Goal: Task Accomplishment & Management: Use online tool/utility

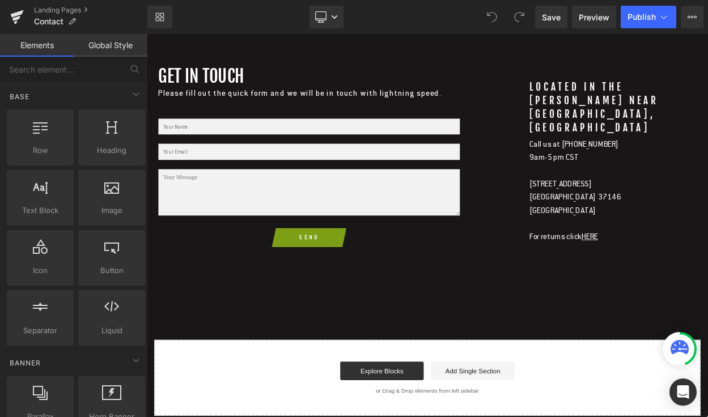
scroll to position [420, 0]
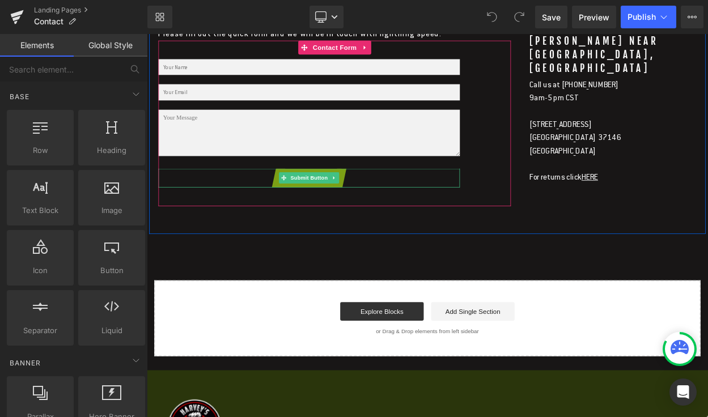
click at [413, 211] on div "Send" at bounding box center [345, 210] width 369 height 23
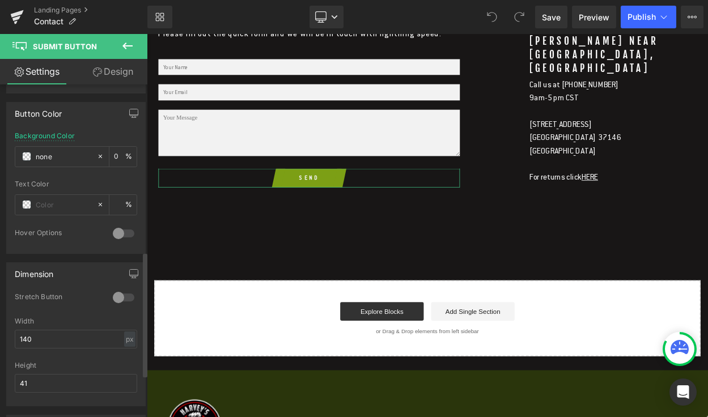
scroll to position [0, 0]
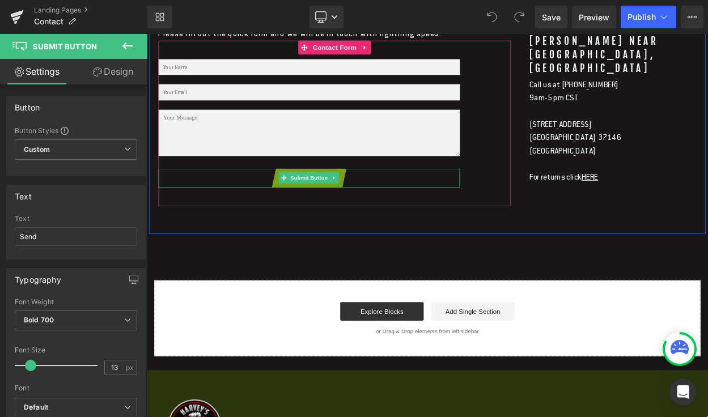
click at [362, 218] on button "Send" at bounding box center [345, 210] width 79 height 23
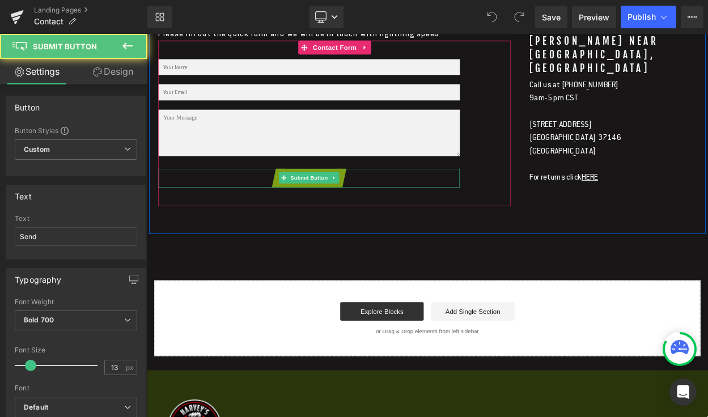
click at [437, 210] on div "Send" at bounding box center [345, 210] width 369 height 23
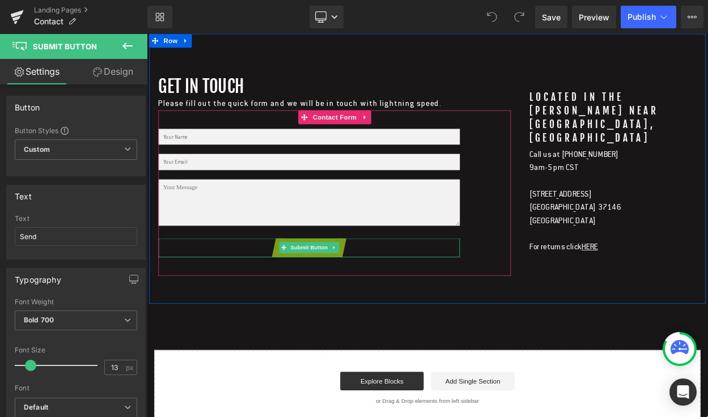
scroll to position [319, 0]
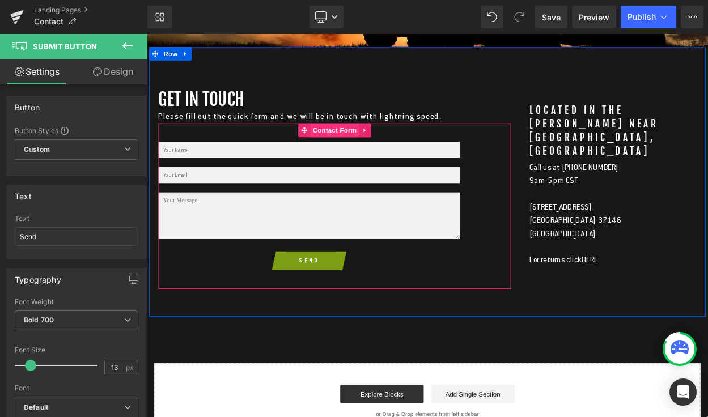
click at [390, 151] on span "Contact Form" at bounding box center [377, 151] width 60 height 17
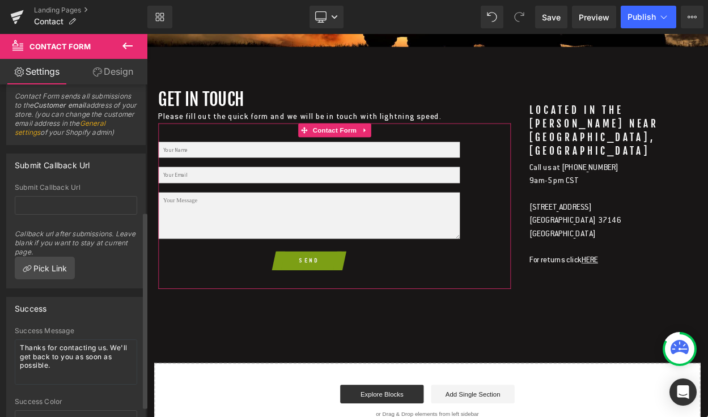
scroll to position [0, 0]
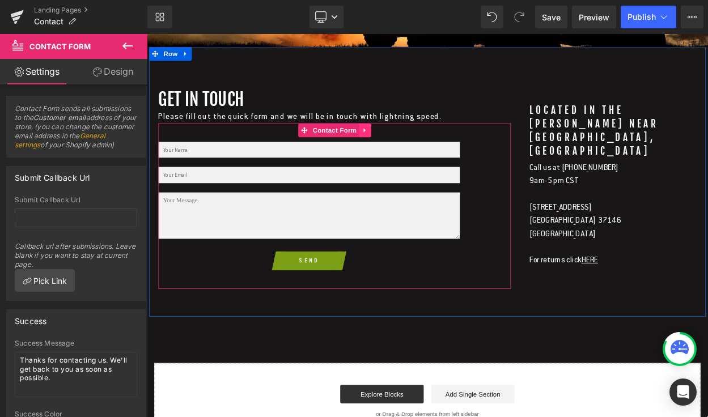
click at [413, 150] on icon at bounding box center [413, 152] width 8 height 9
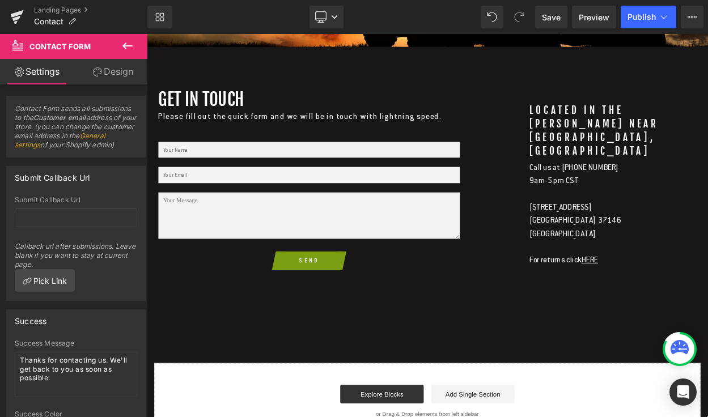
click at [83, 47] on span "Contact Form" at bounding box center [59, 46] width 61 height 9
click at [14, 43] on icon at bounding box center [17, 45] width 11 height 11
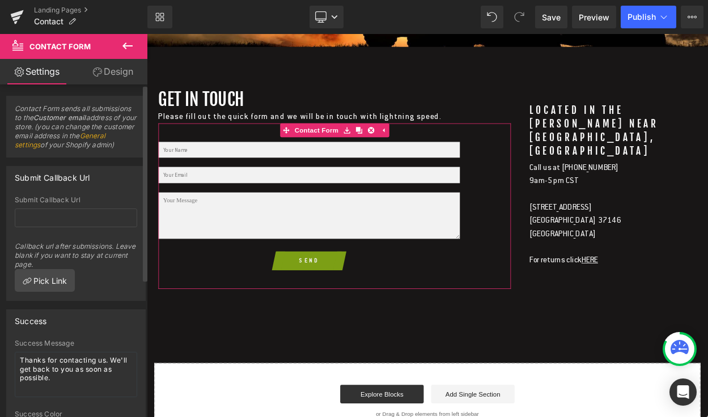
click at [65, 146] on link "General settings" at bounding box center [60, 141] width 91 height 18
click at [61, 145] on link "General settings" at bounding box center [60, 141] width 91 height 18
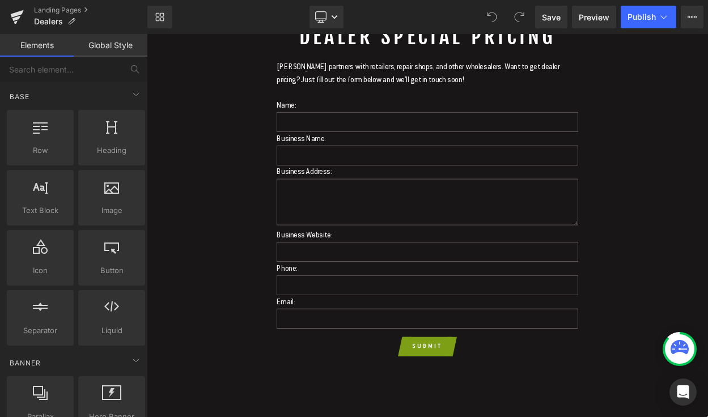
scroll to position [186, 0]
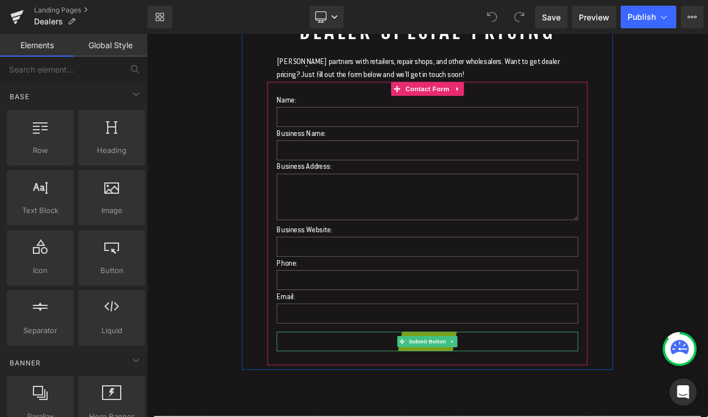
click at [442, 409] on div "Submit" at bounding box center [490, 410] width 369 height 24
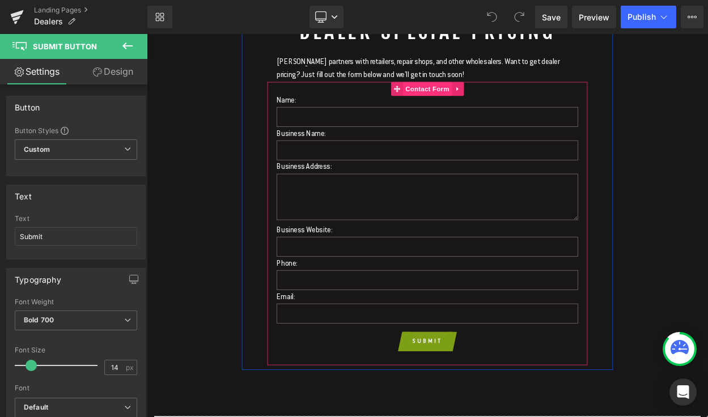
click at [466, 96] on span "Contact Form" at bounding box center [491, 100] width 60 height 17
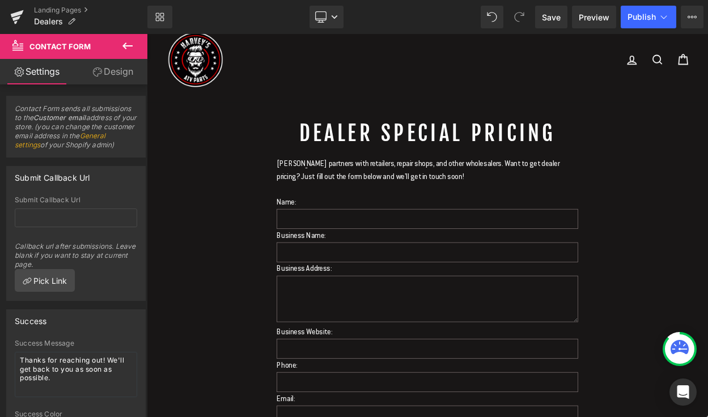
scroll to position [0, 0]
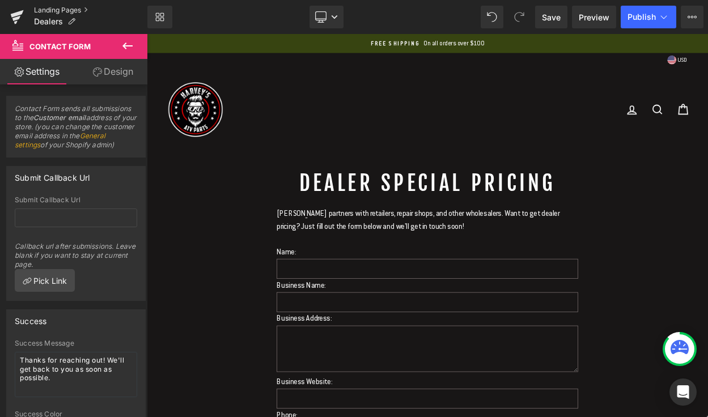
click at [58, 9] on link "Landing Pages" at bounding box center [90, 10] width 113 height 9
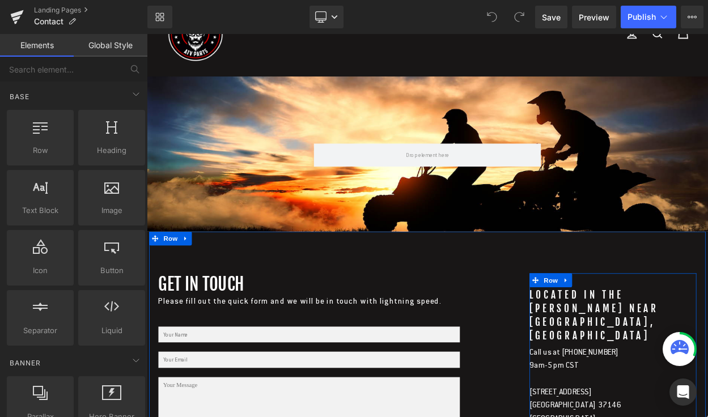
scroll to position [94, 0]
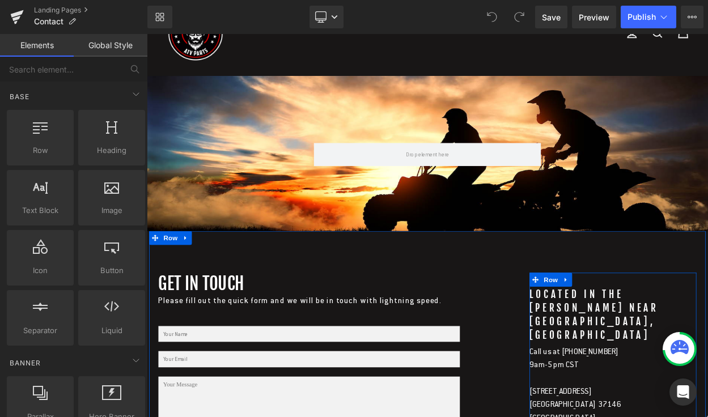
click at [692, 363] on div "located in the [PERSON_NAME] near [GEOGRAPHIC_DATA], [GEOGRAPHIC_DATA] [GEOGRAP…" at bounding box center [717, 377] width 204 height 67
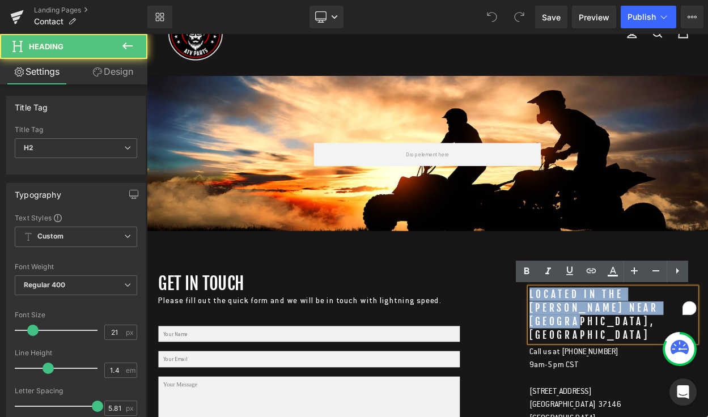
drag, startPoint x: 784, startPoint y: 369, endPoint x: 610, endPoint y: 354, distance: 174.2
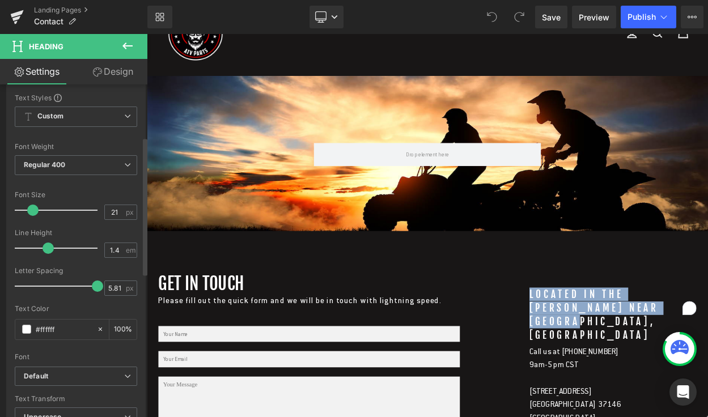
scroll to position [126, 0]
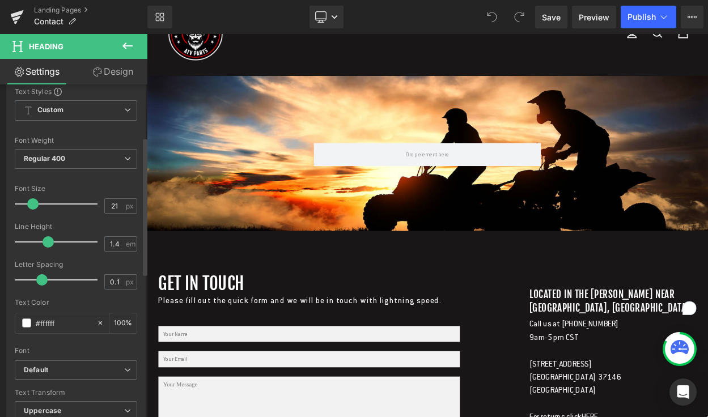
type input "-0.1"
drag, startPoint x: 91, startPoint y: 280, endPoint x: 32, endPoint y: 272, distance: 59.4
click at [32, 272] on div at bounding box center [58, 280] width 77 height 23
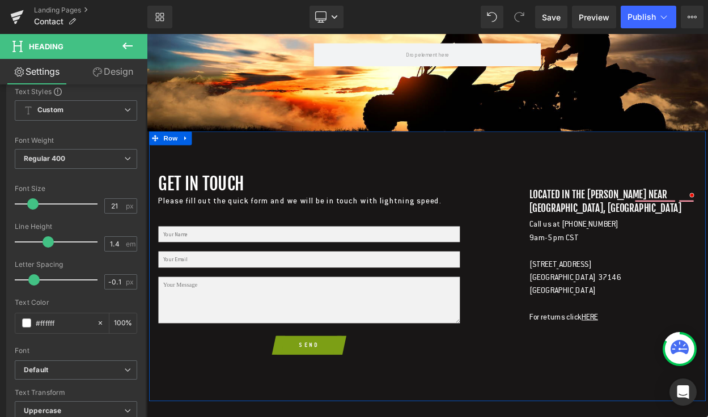
scroll to position [214, 0]
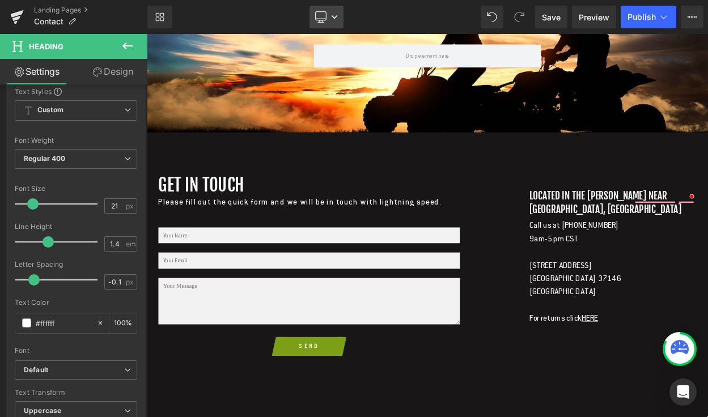
click at [330, 16] on link "Desktop" at bounding box center [327, 17] width 34 height 23
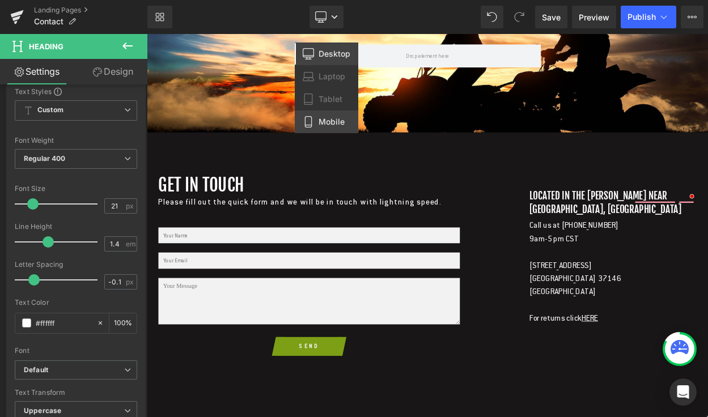
click at [331, 117] on span "Mobile" at bounding box center [332, 122] width 26 height 10
type input "100"
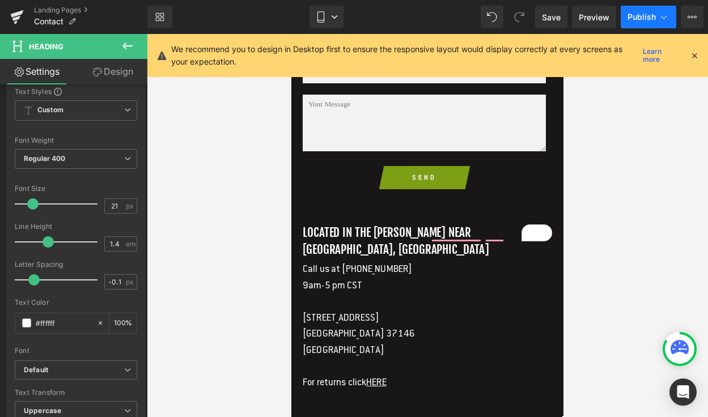
click at [648, 11] on button "Publish" at bounding box center [649, 17] width 56 height 23
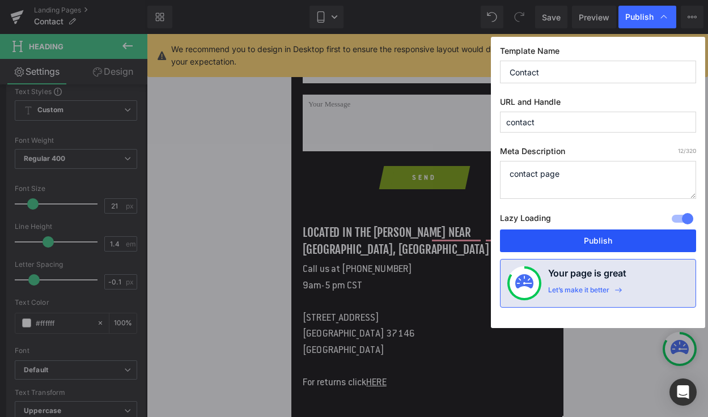
click at [578, 243] on button "Publish" at bounding box center [598, 241] width 196 height 23
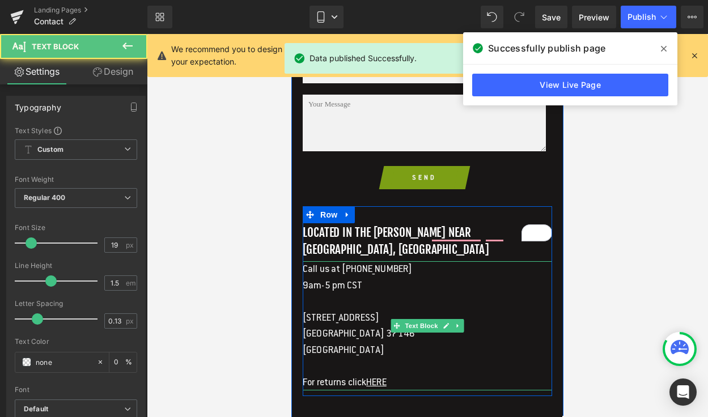
click at [370, 326] on p "[GEOGRAPHIC_DATA] 37146" at bounding box center [428, 334] width 250 height 16
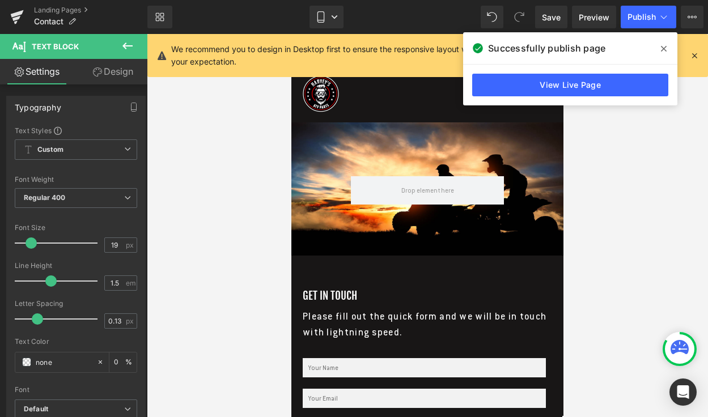
click at [321, 91] on img at bounding box center [321, 94] width 40 height 38
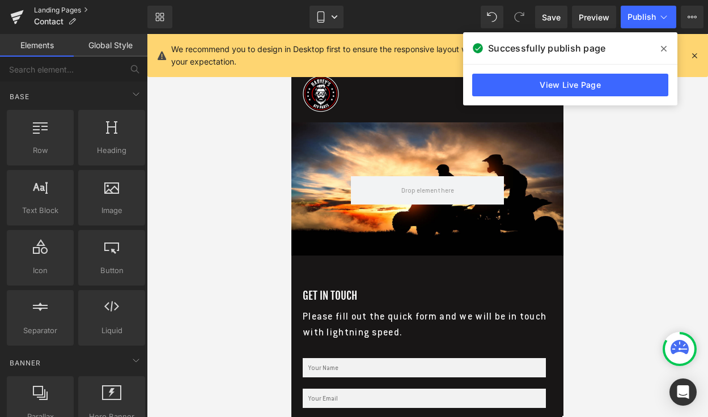
click at [44, 8] on link "Landing Pages" at bounding box center [90, 10] width 113 height 9
